Goal: Task Accomplishment & Management: Manage account settings

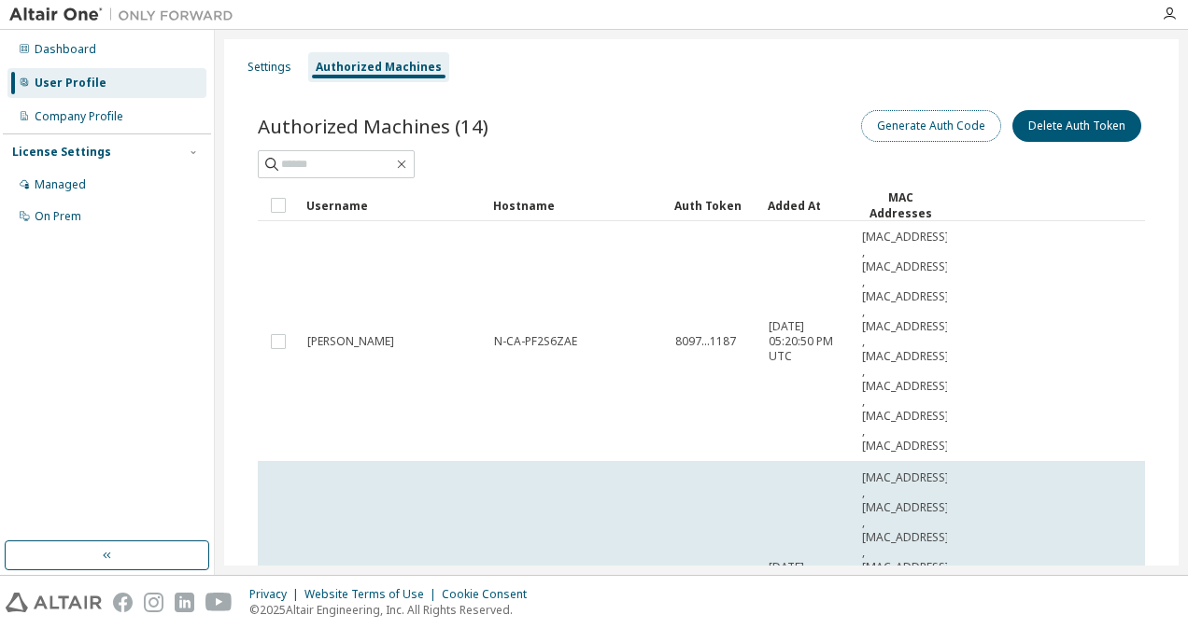
click at [927, 128] on button "Generate Auth Code" at bounding box center [931, 126] width 140 height 32
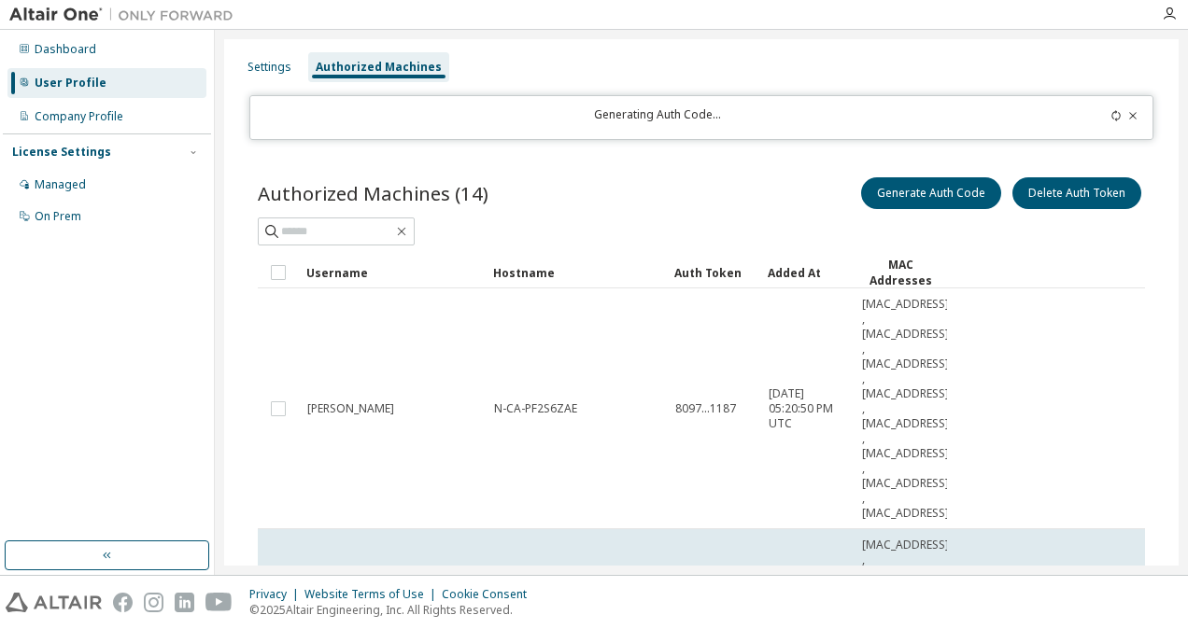
click at [1110, 116] on icon at bounding box center [1115, 115] width 11 height 11
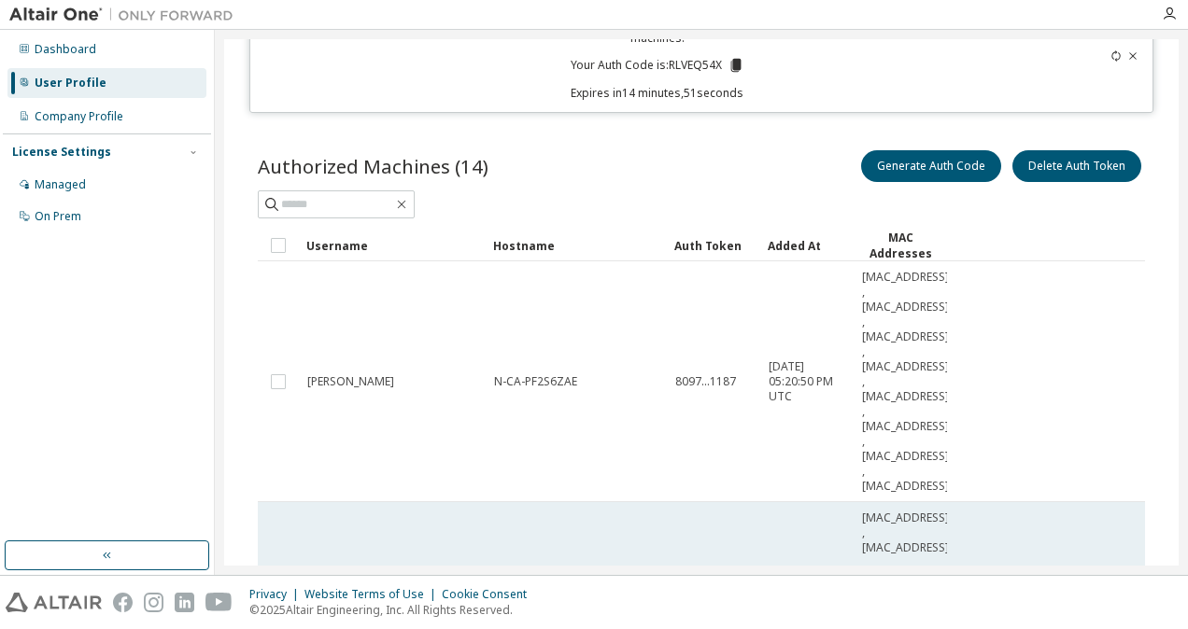
scroll to position [187, 0]
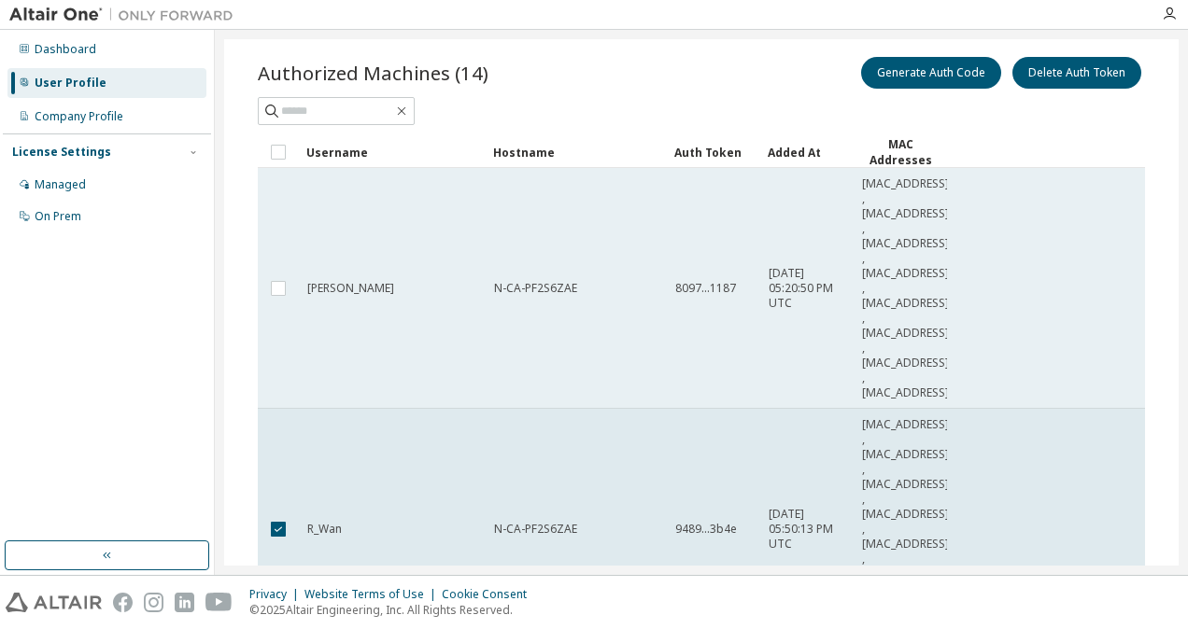
drag, startPoint x: 370, startPoint y: 286, endPoint x: 371, endPoint y: 300, distance: 14.0
click at [371, 300] on td "[PERSON_NAME]" at bounding box center [392, 288] width 187 height 241
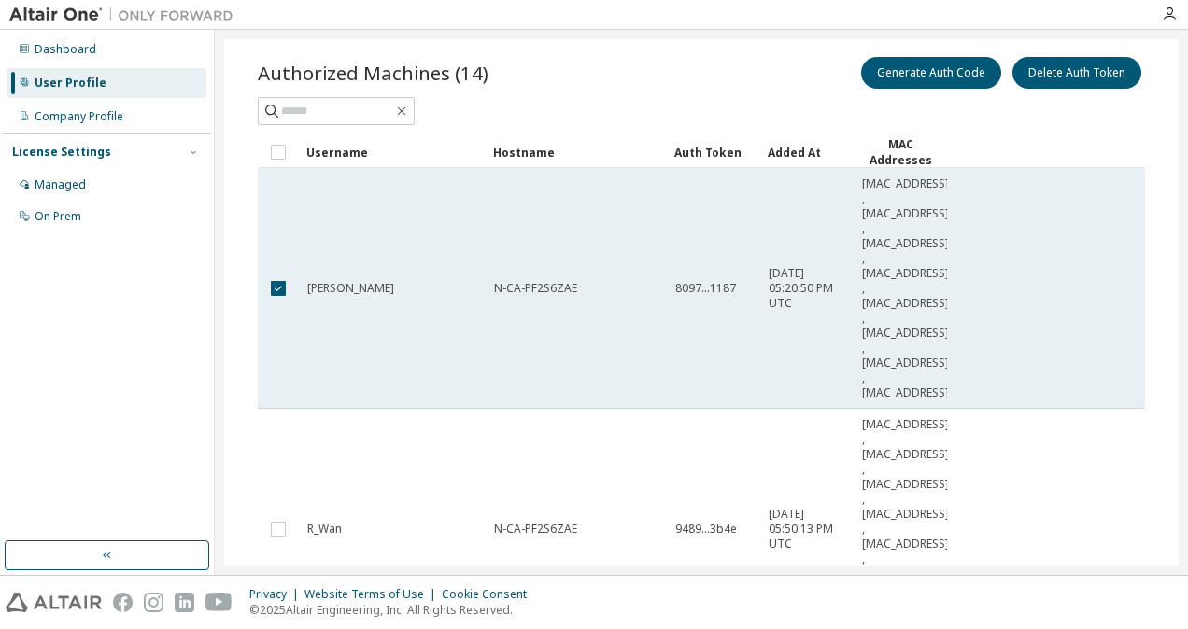
scroll to position [93, 0]
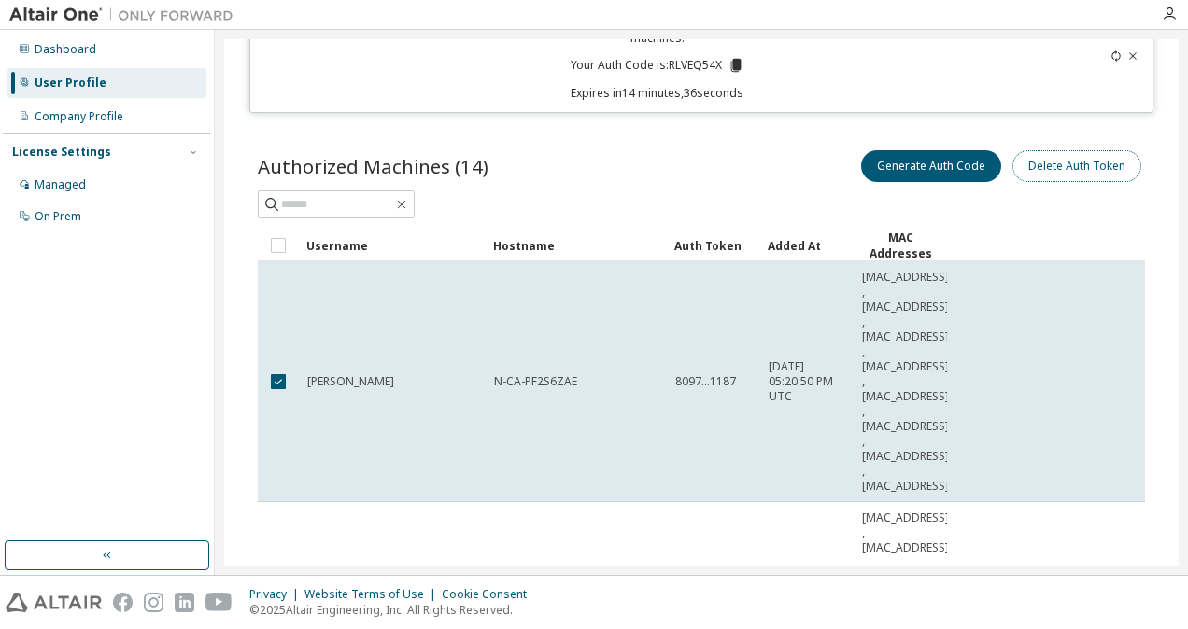
click at [1048, 170] on button "Delete Auth Token" at bounding box center [1076, 166] width 129 height 32
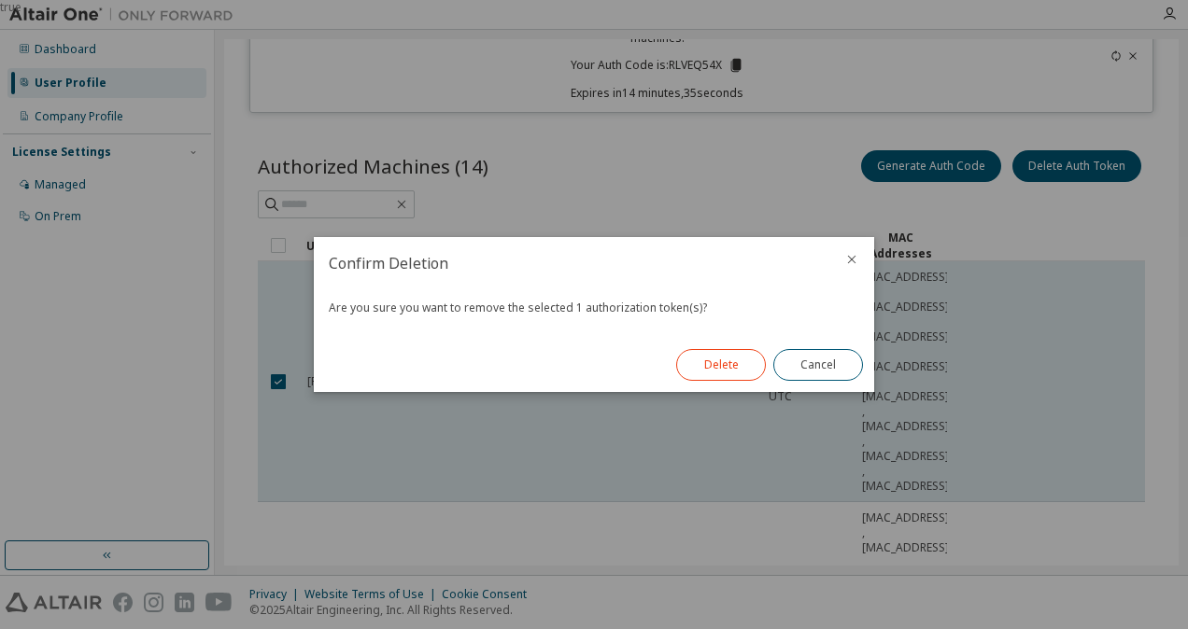
click at [735, 362] on button "Delete" at bounding box center [721, 365] width 90 height 32
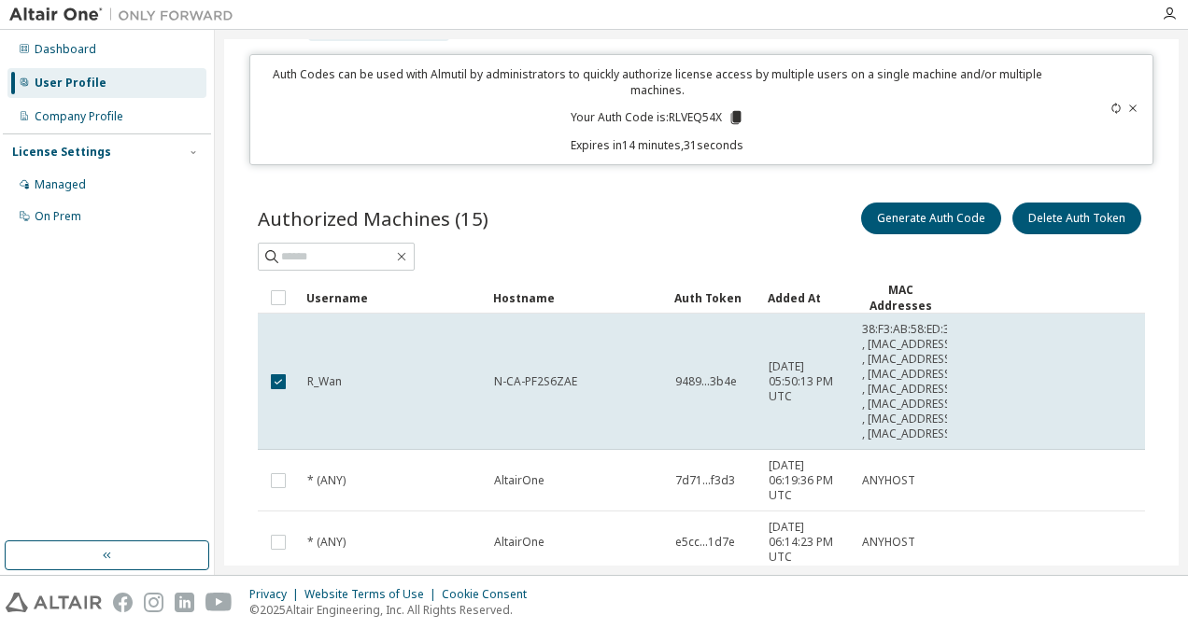
scroll to position [0, 0]
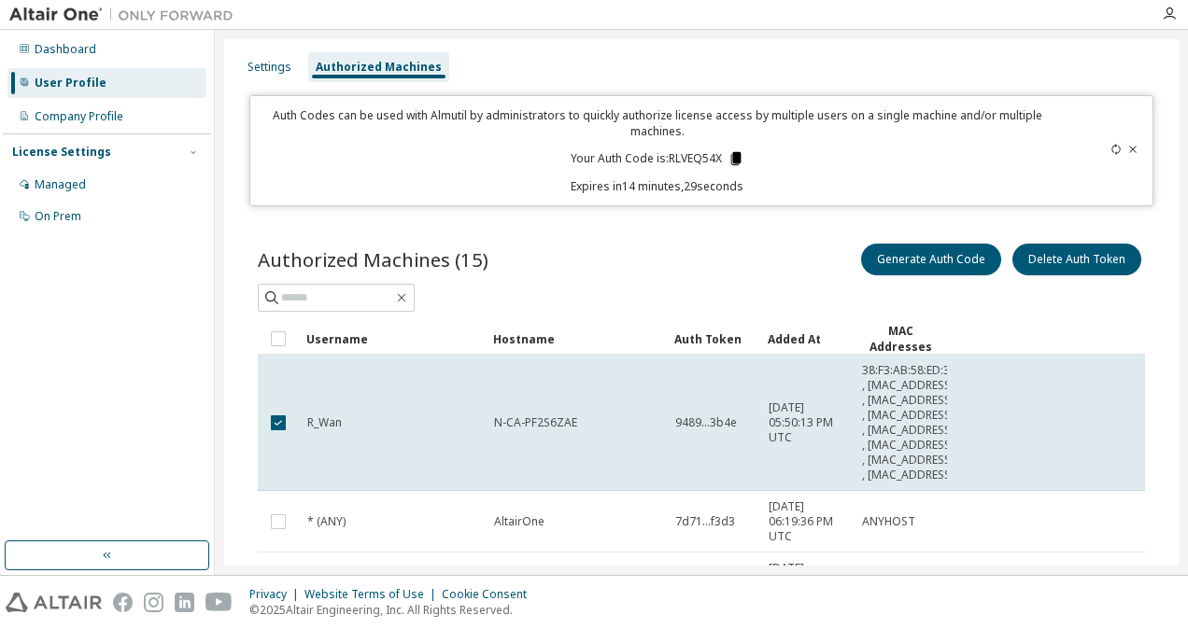
click at [734, 158] on icon at bounding box center [735, 158] width 10 height 13
click at [794, 256] on div "Generate Auth Code Delete Auth Token" at bounding box center [923, 259] width 444 height 39
click at [976, 250] on button "Generate Auth Code" at bounding box center [931, 260] width 140 height 32
click at [732, 161] on icon at bounding box center [735, 158] width 10 height 13
click at [1127, 151] on icon at bounding box center [1132, 149] width 11 height 11
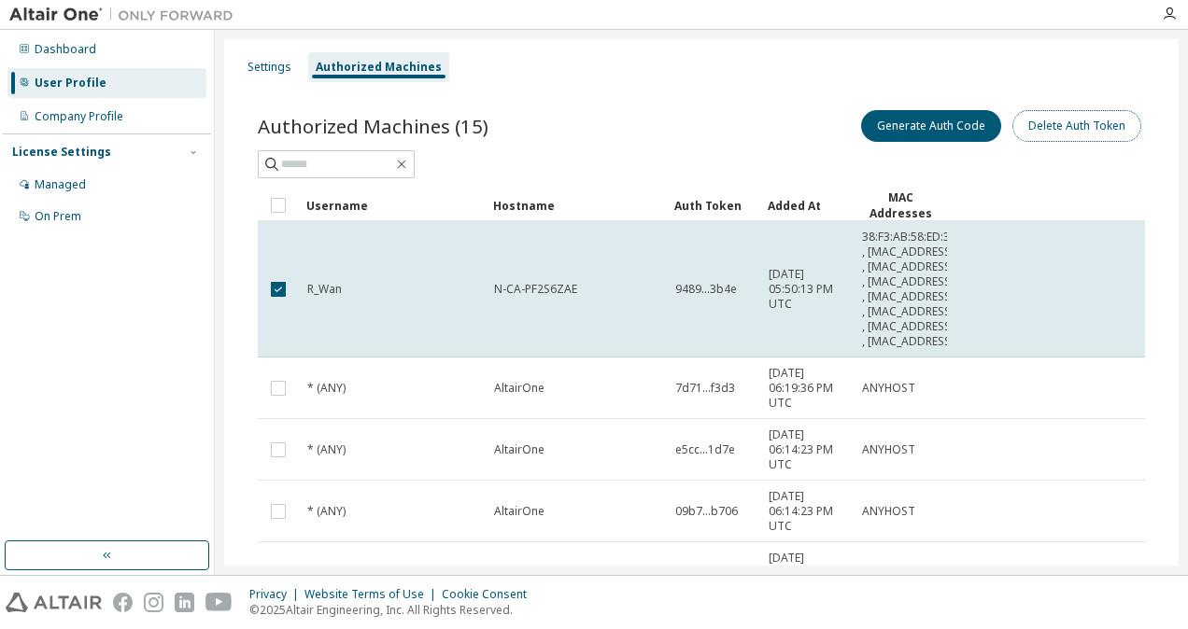
click at [1084, 127] on button "Delete Auth Token" at bounding box center [1076, 126] width 129 height 32
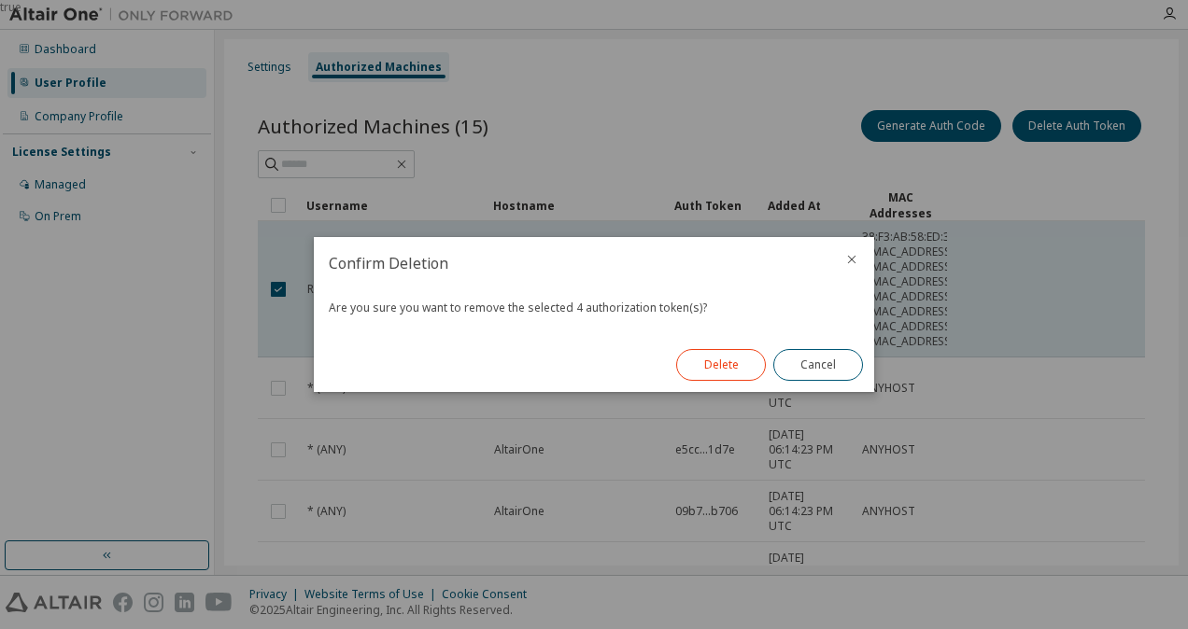
click at [712, 367] on button "Delete" at bounding box center [721, 365] width 90 height 32
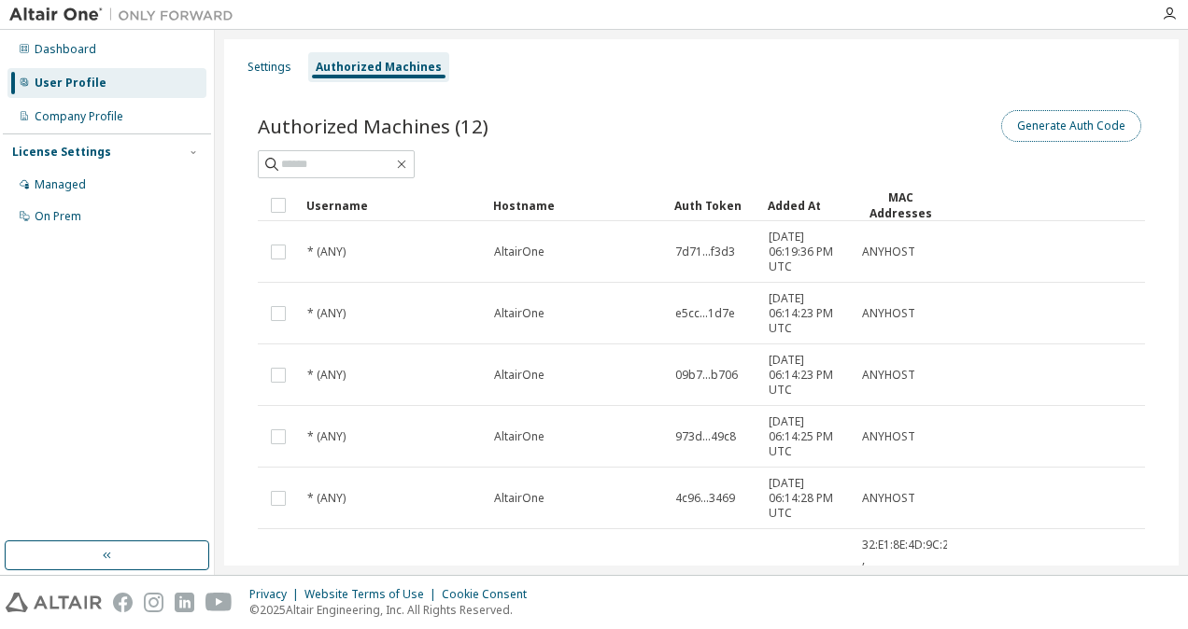
click at [1050, 130] on button "Generate Auth Code" at bounding box center [1071, 126] width 140 height 32
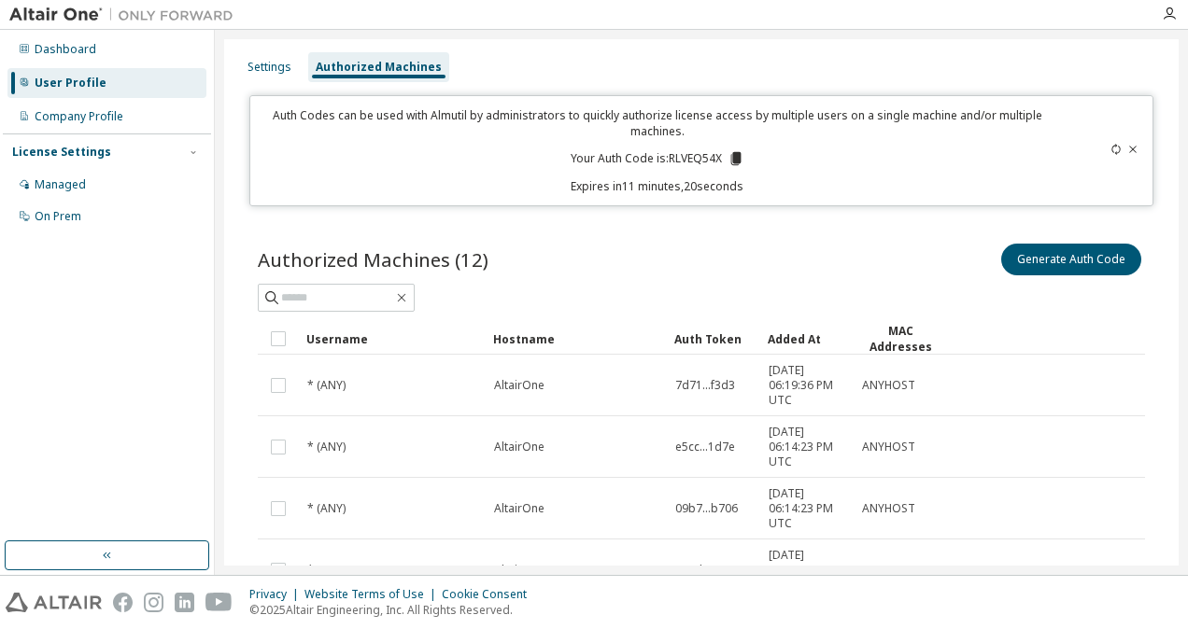
click at [1110, 154] on icon at bounding box center [1115, 149] width 11 height 11
drag, startPoint x: 613, startPoint y: 186, endPoint x: 781, endPoint y: 179, distance: 167.3
click at [781, 179] on p "Expires in 14 minutes, 23 seconds" at bounding box center [657, 186] width 792 height 16
drag, startPoint x: 781, startPoint y: 179, endPoint x: 762, endPoint y: 215, distance: 40.1
click at [765, 215] on div "Settings Authorized Machines Auth Codes can be used with Almutil by administrat…" at bounding box center [701, 613] width 954 height 1149
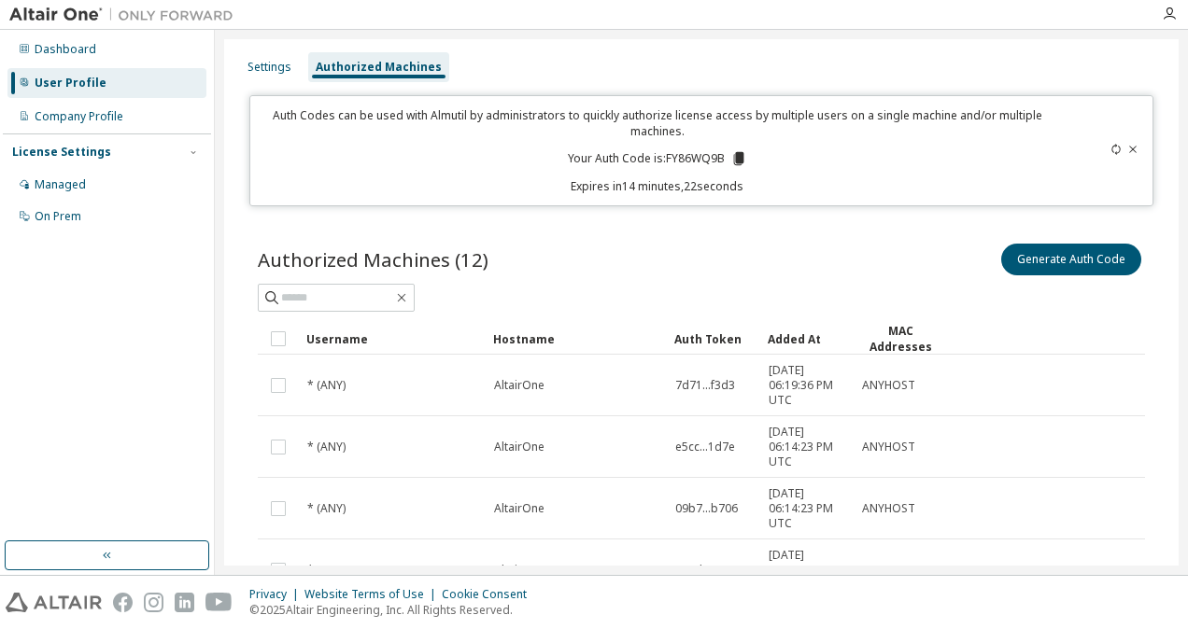
drag, startPoint x: 742, startPoint y: 200, endPoint x: 672, endPoint y: 200, distance: 70.0
click at [672, 200] on div "Auth Codes can be used with Almutil by administrators to quickly authorize lice…" at bounding box center [701, 150] width 904 height 111
click at [693, 161] on p "Your Auth Code is: FY86WQ9B" at bounding box center [657, 158] width 179 height 17
click at [715, 176] on div "Auth Codes can be used with Almutil by administrators to quickly authorize lice…" at bounding box center [657, 150] width 792 height 87
click at [733, 161] on icon at bounding box center [738, 158] width 10 height 13
